Goal: Feedback & Contribution: Submit feedback/report problem

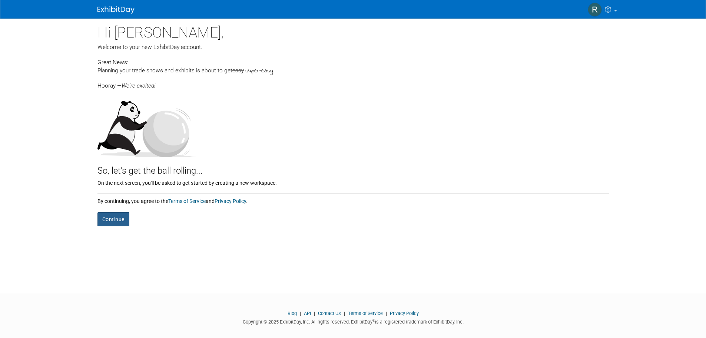
click at [119, 218] on button "Continue" at bounding box center [114, 219] width 32 height 14
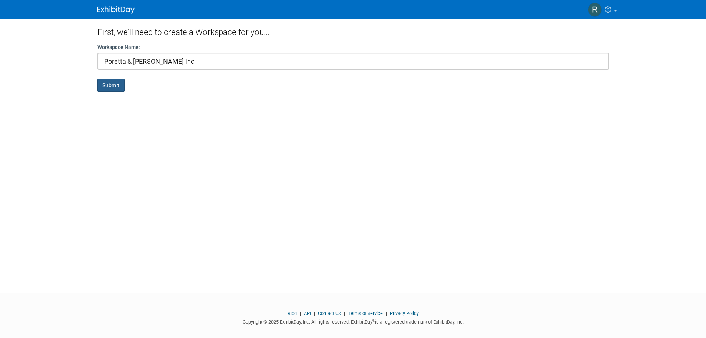
type input "Poretta & Orr Inc"
click at [107, 88] on button "Submit" at bounding box center [111, 85] width 27 height 13
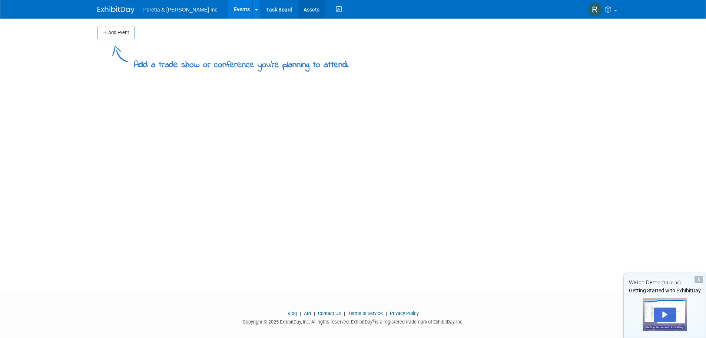
click at [298, 10] on link "Assets" at bounding box center [311, 9] width 27 height 19
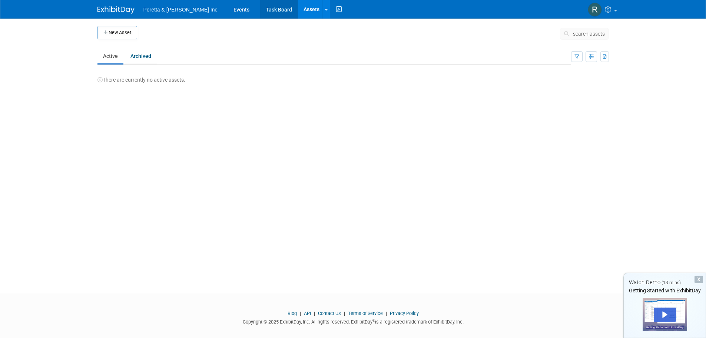
click at [260, 9] on link "Task Board" at bounding box center [278, 9] width 37 height 19
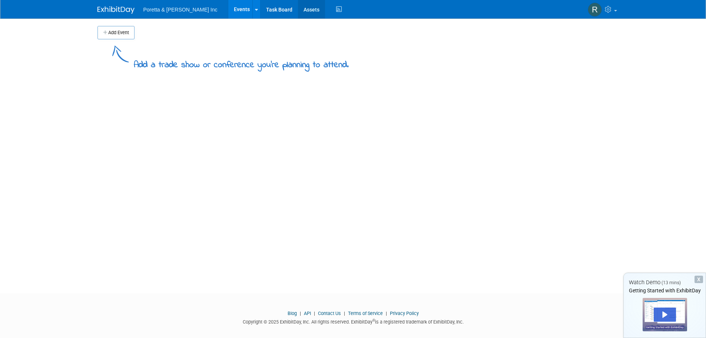
click at [298, 10] on link "Assets" at bounding box center [311, 9] width 27 height 19
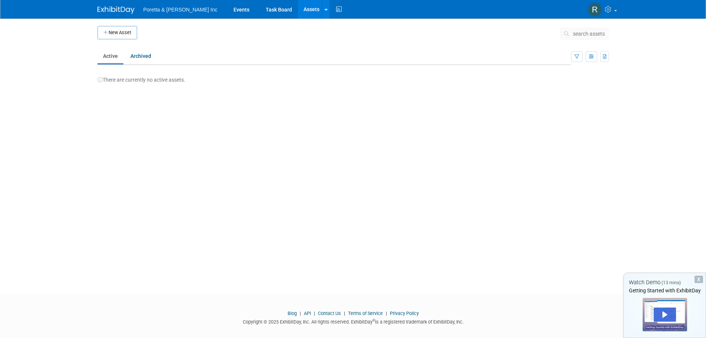
click at [129, 34] on button "New Asset" at bounding box center [118, 32] width 40 height 13
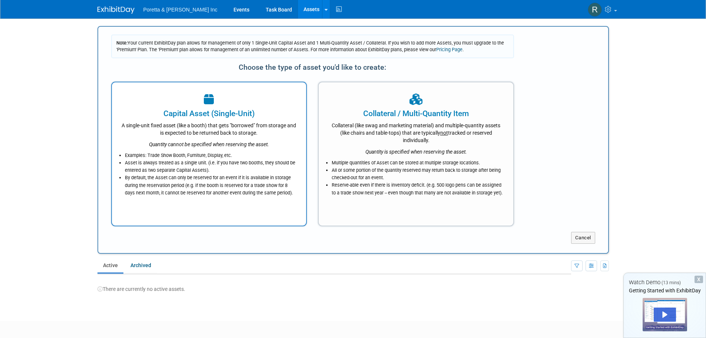
click at [254, 185] on li "By default, the Asset can only be reserved for an event if it is available in s…" at bounding box center [211, 185] width 172 height 22
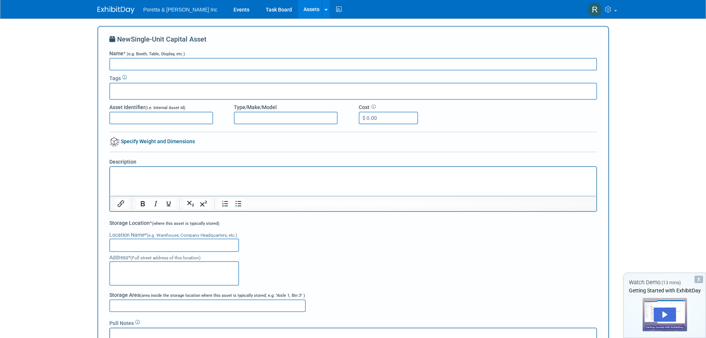
click at [124, 76] on icon at bounding box center [124, 77] width 4 height 4
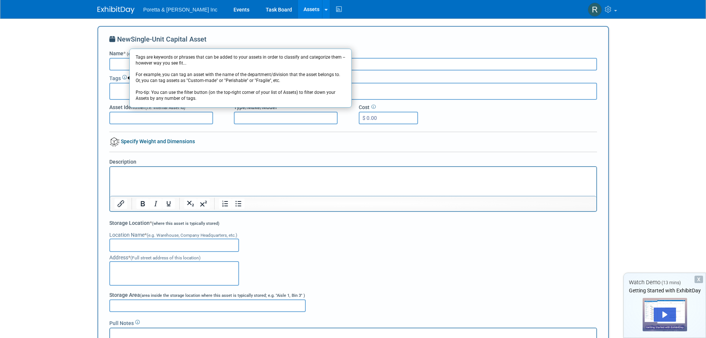
click at [268, 165] on div "Description" at bounding box center [353, 185] width 499 height 54
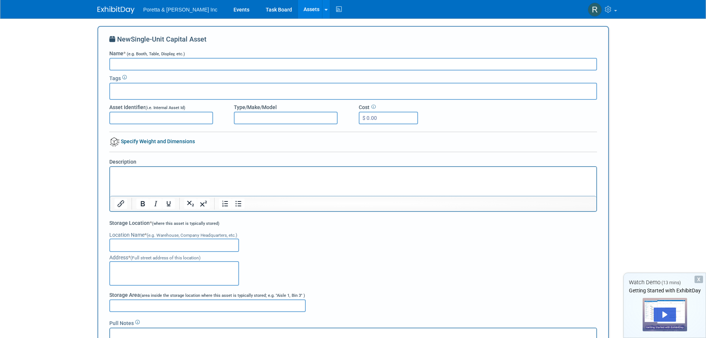
click at [644, 204] on body "Poretta & Orr Inc Events Task Board Assets New Asset Bulk Upload Assets Storage…" at bounding box center [353, 169] width 706 height 338
click at [298, 10] on link "Assets" at bounding box center [311, 9] width 27 height 19
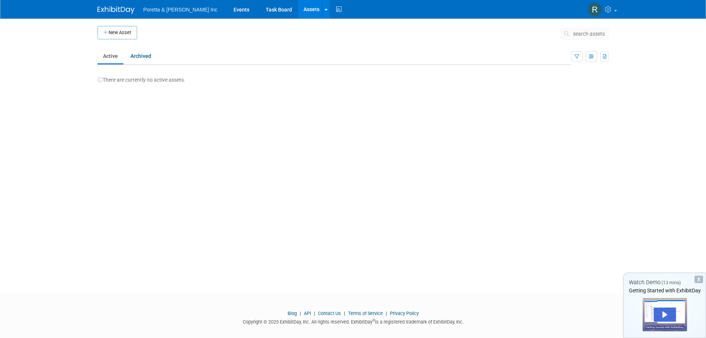
click at [111, 55] on link "Active" at bounding box center [111, 56] width 26 height 14
click at [112, 37] on button "New Asset" at bounding box center [118, 32] width 40 height 13
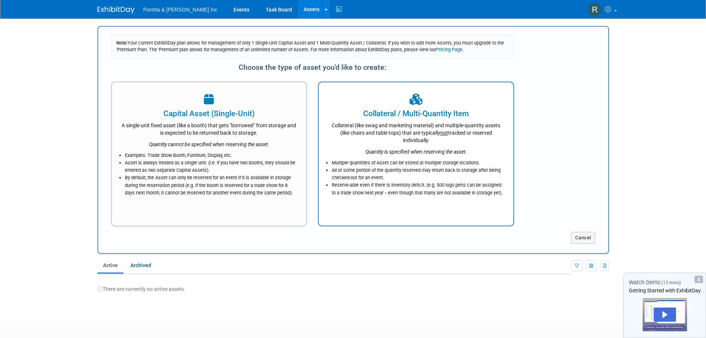
click at [439, 104] on div at bounding box center [416, 100] width 176 height 16
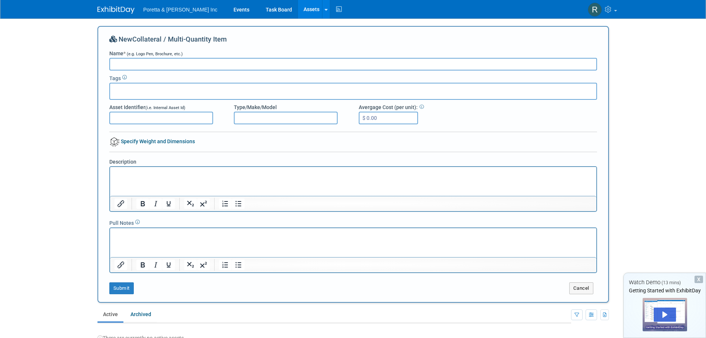
click at [298, 7] on link "Assets" at bounding box center [311, 9] width 27 height 19
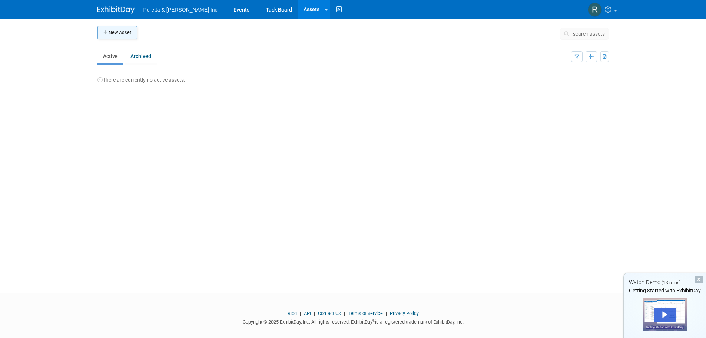
click at [121, 34] on button "New Asset" at bounding box center [118, 32] width 40 height 13
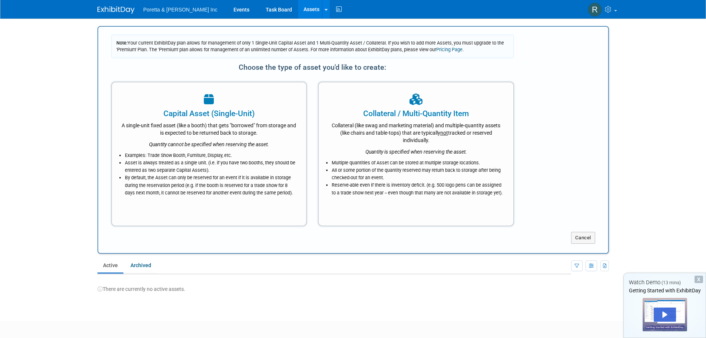
click at [108, 7] on img at bounding box center [116, 9] width 37 height 7
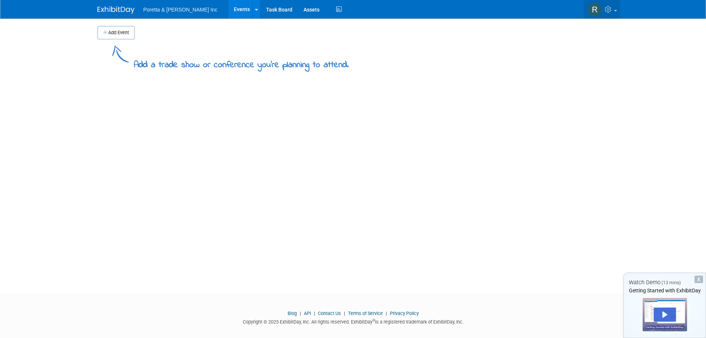
click at [591, 7] on img at bounding box center [595, 10] width 14 height 14
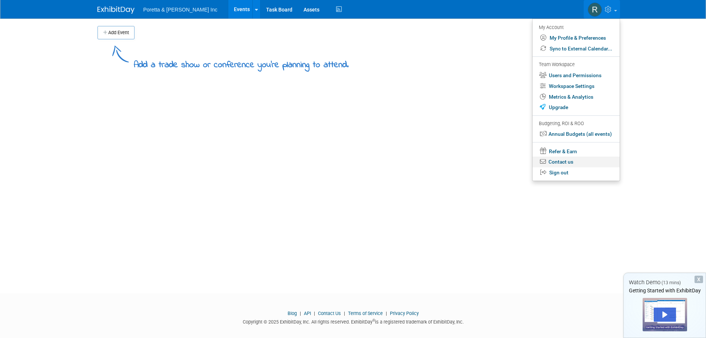
click at [566, 163] on link "Contact us" at bounding box center [576, 161] width 87 height 11
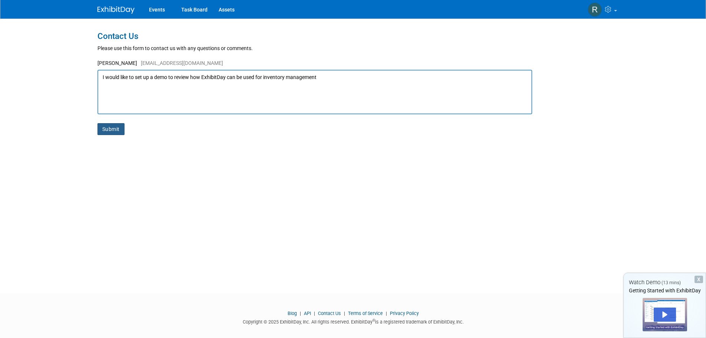
type textarea "I would like to set up a demo to review how ExhibitDay can be used for inventor…"
click at [121, 128] on button "Submit" at bounding box center [111, 129] width 27 height 12
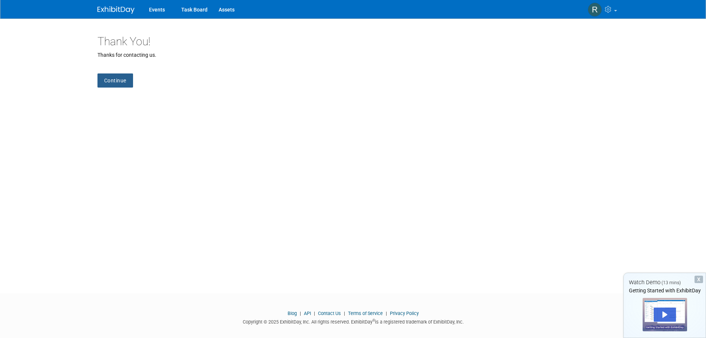
click at [113, 82] on link "Continue" at bounding box center [116, 80] width 36 height 14
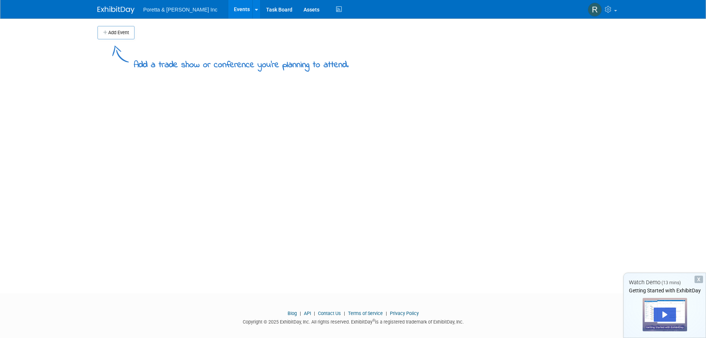
click at [701, 280] on div "X" at bounding box center [699, 279] width 9 height 7
